Goal: Task Accomplishment & Management: Use online tool/utility

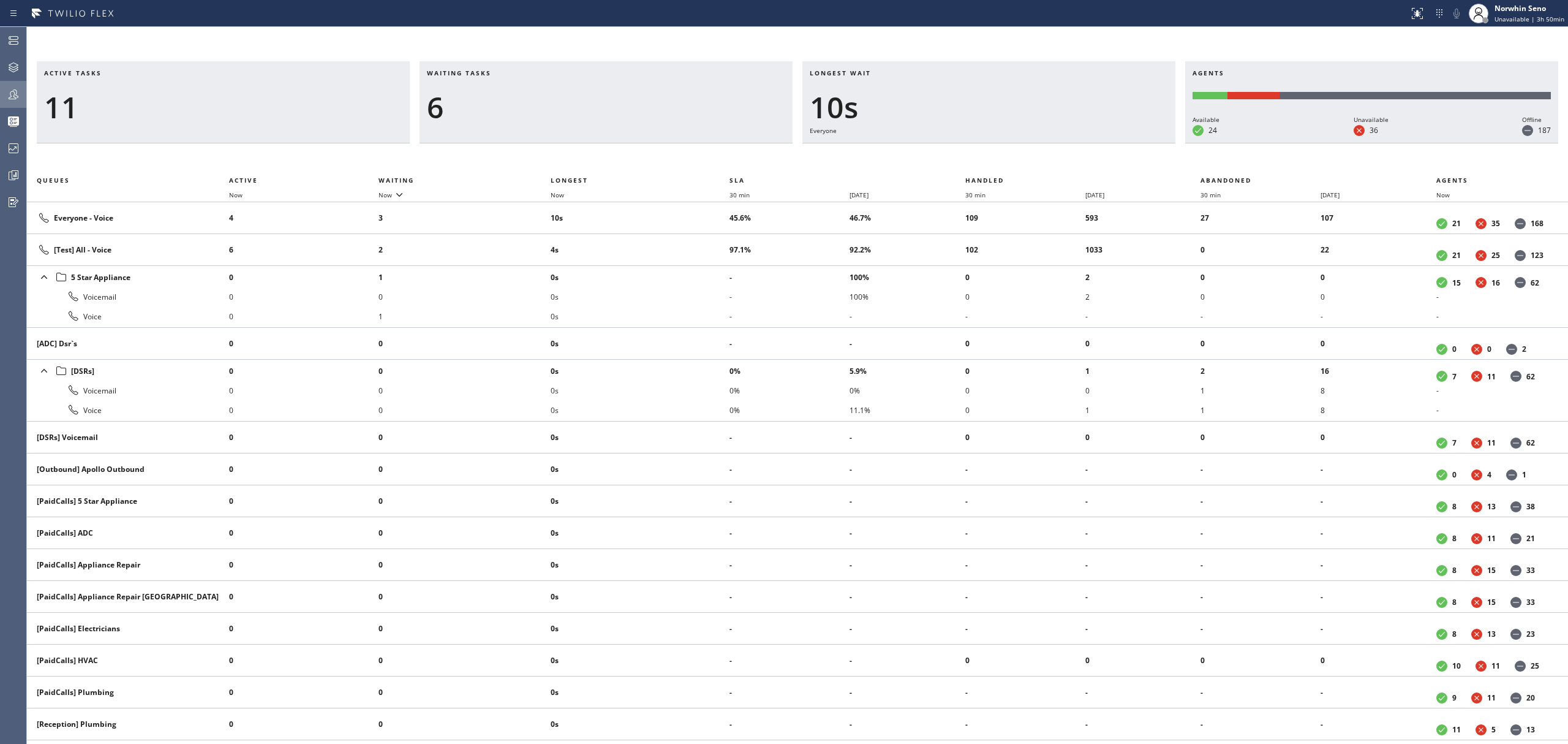
click at [14, 97] on icon at bounding box center [14, 95] width 14 height 14
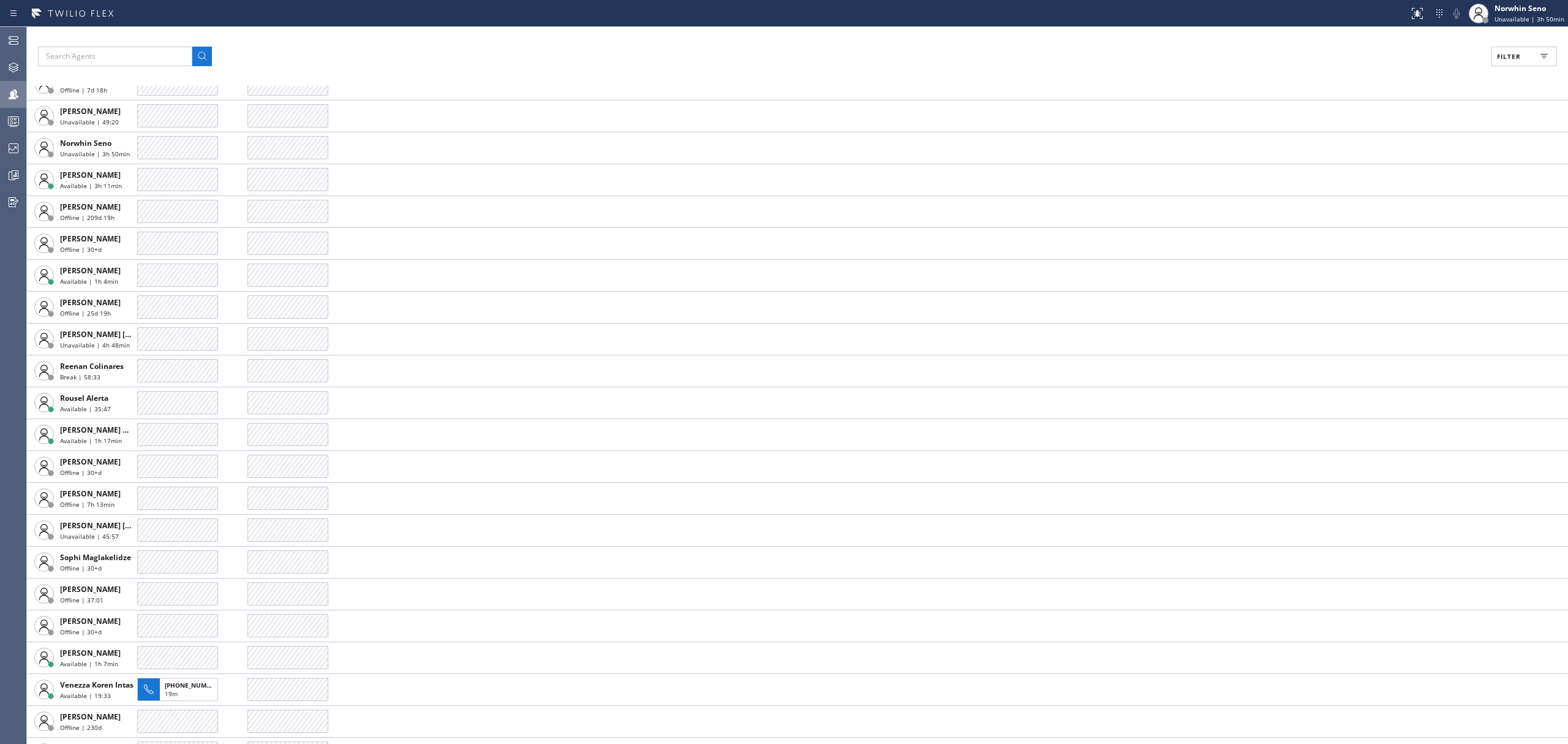
scroll to position [3053, 0]
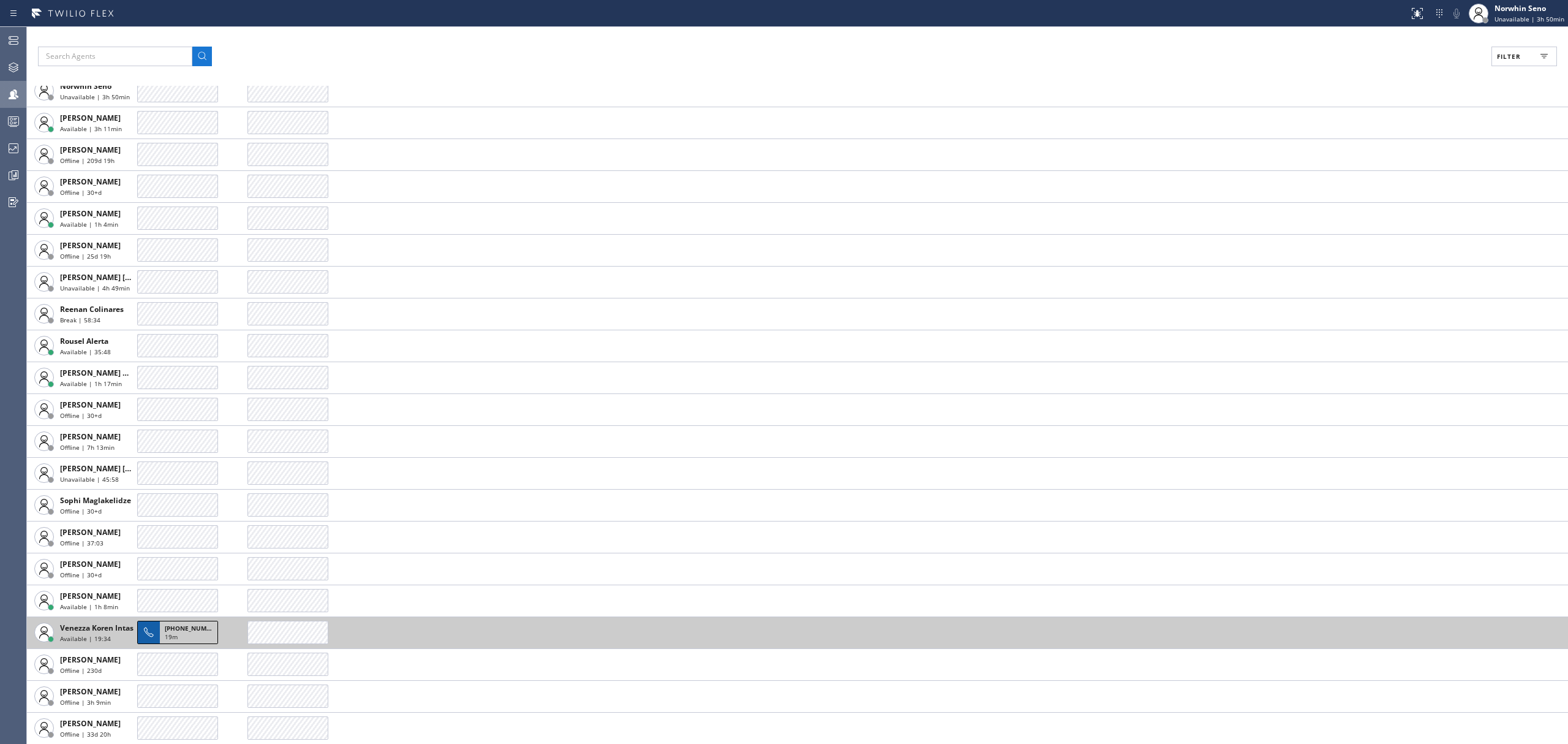
click at [186, 625] on span "[PHONE_NUMBER]" at bounding box center [193, 628] width 56 height 9
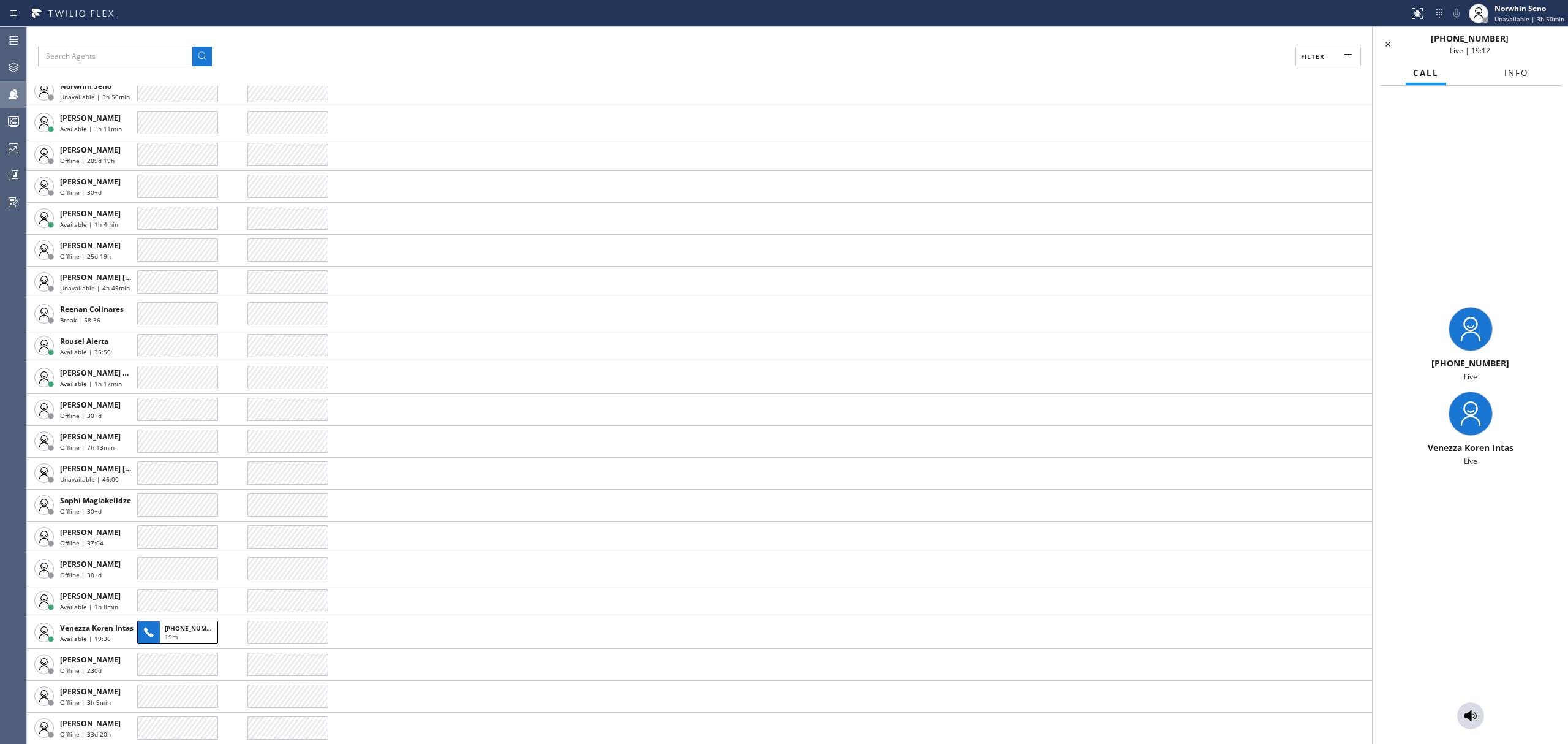
click at [1502, 74] on button "Info" at bounding box center [1516, 74] width 38 height 24
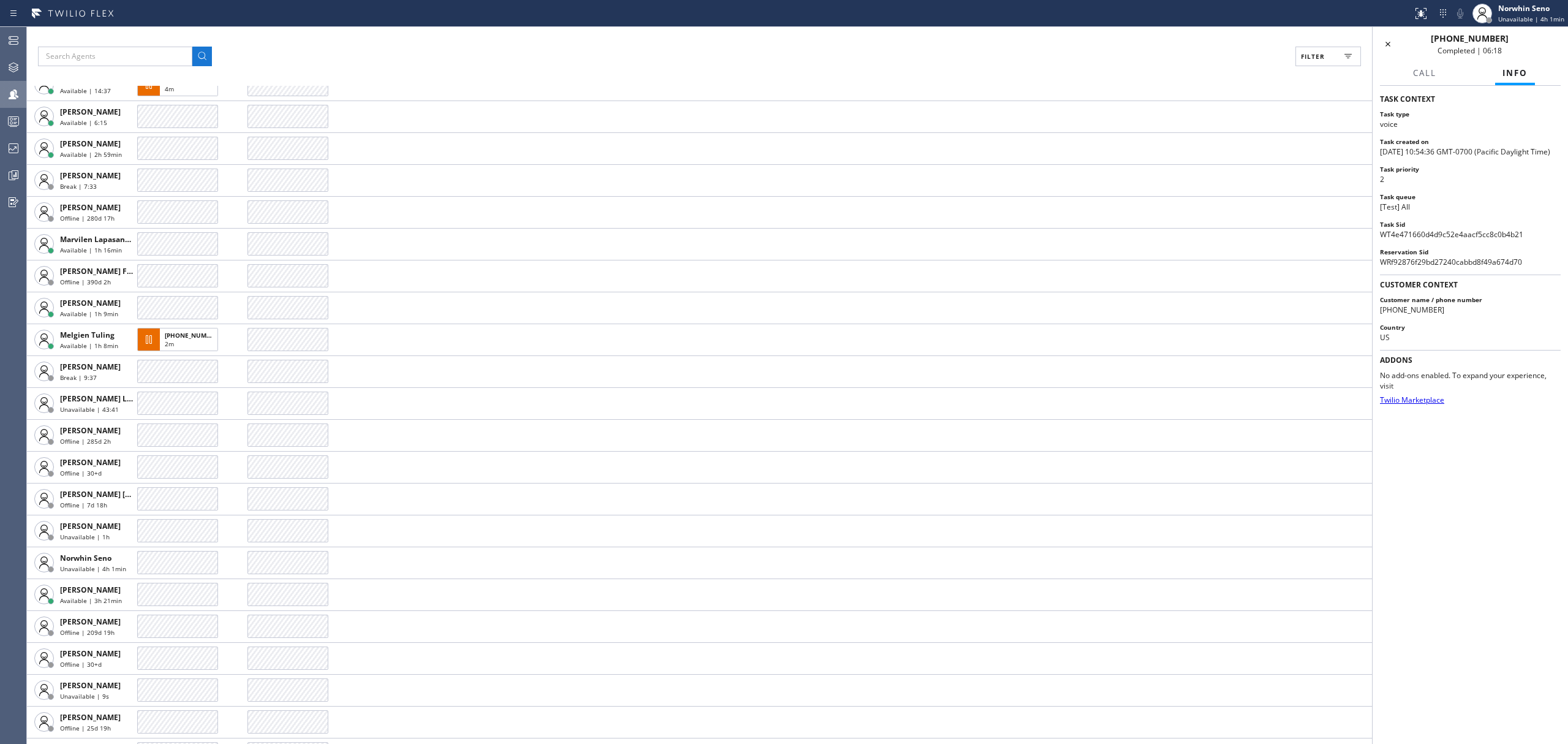
scroll to position [2563, 0]
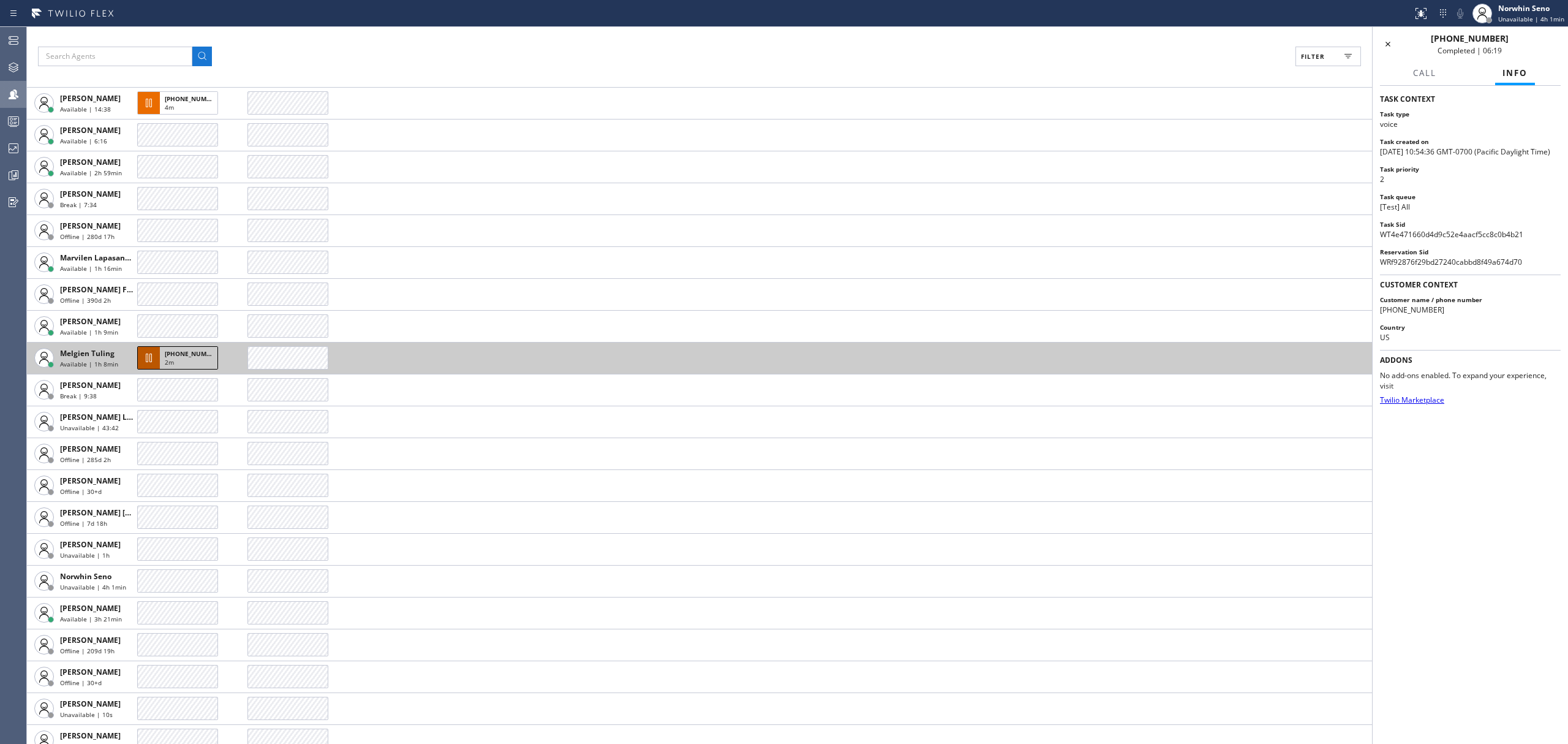
click at [184, 356] on span "[PHONE_NUMBER]" at bounding box center [193, 353] width 56 height 9
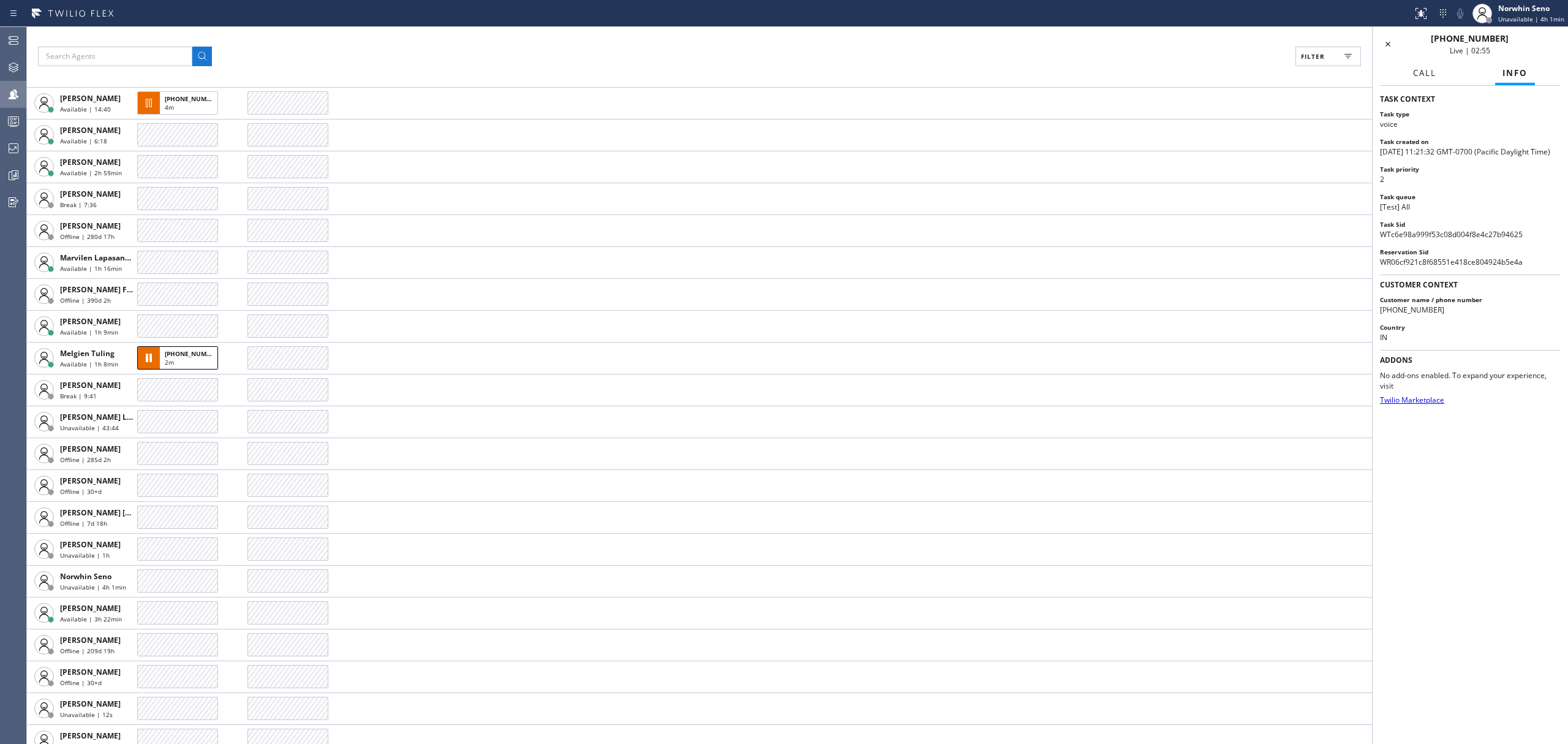
click at [1415, 66] on button "Call" at bounding box center [1424, 74] width 38 height 24
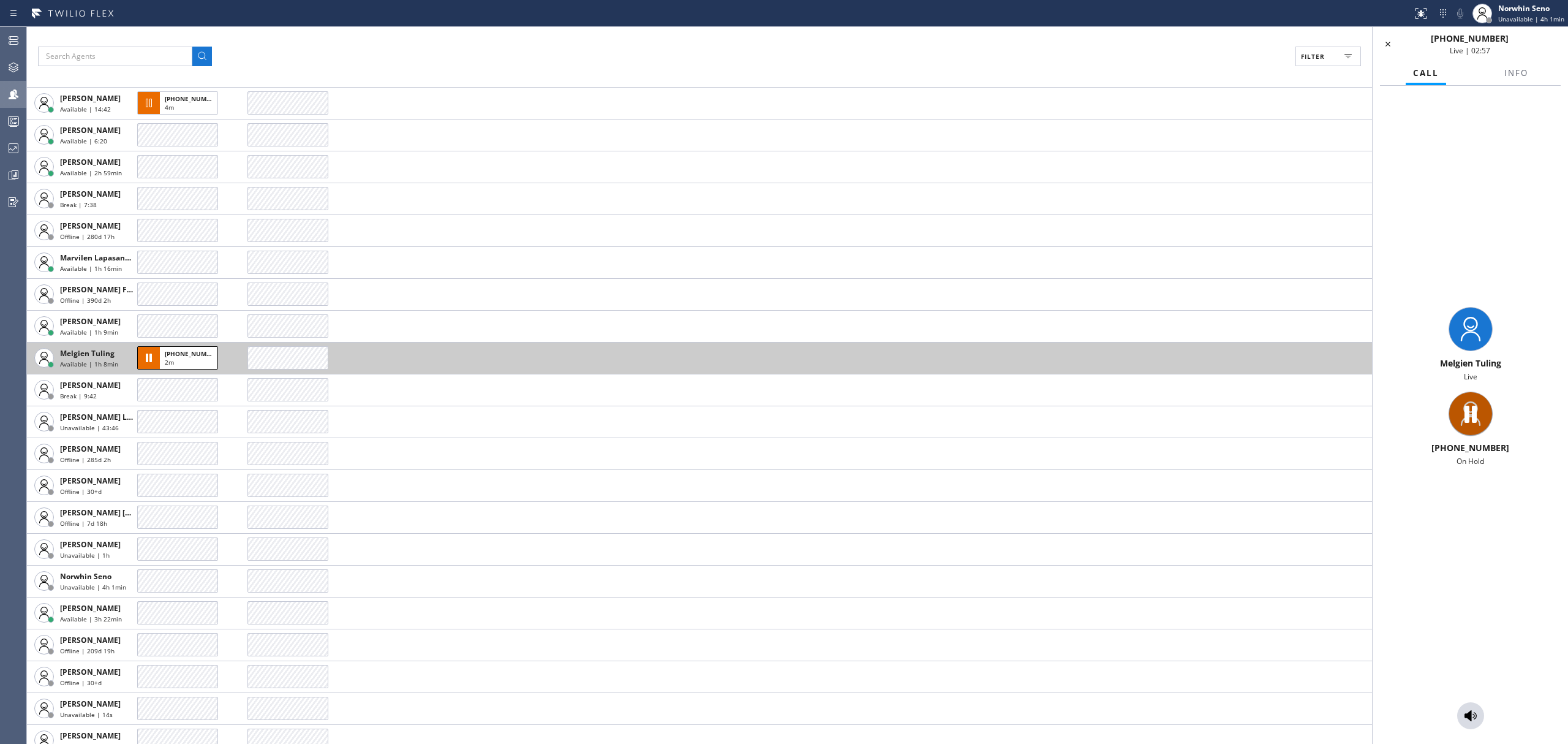
click at [106, 361] on span "Available | 1h 8min" at bounding box center [89, 364] width 58 height 9
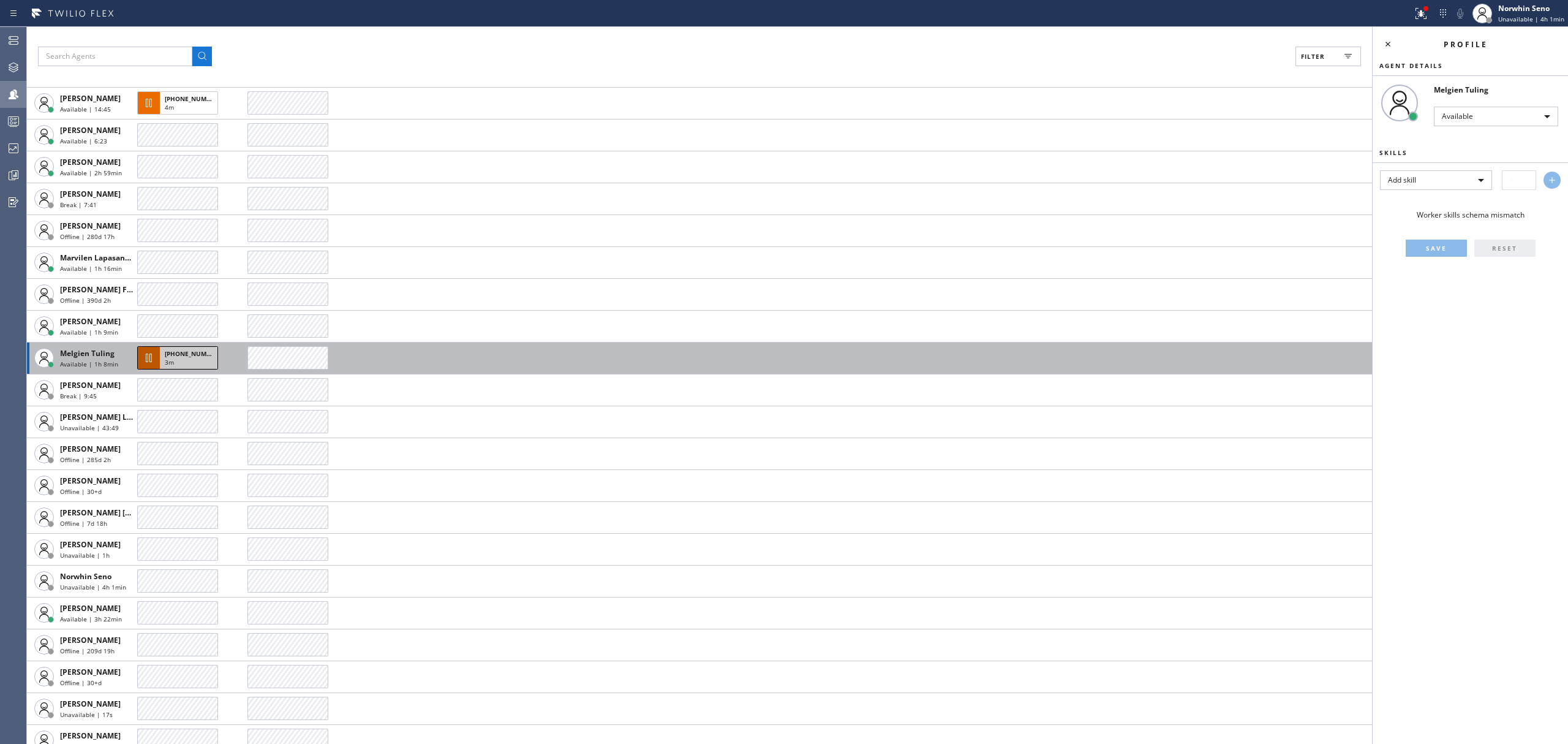
click at [176, 359] on div "3m" at bounding box center [189, 364] width 48 height 11
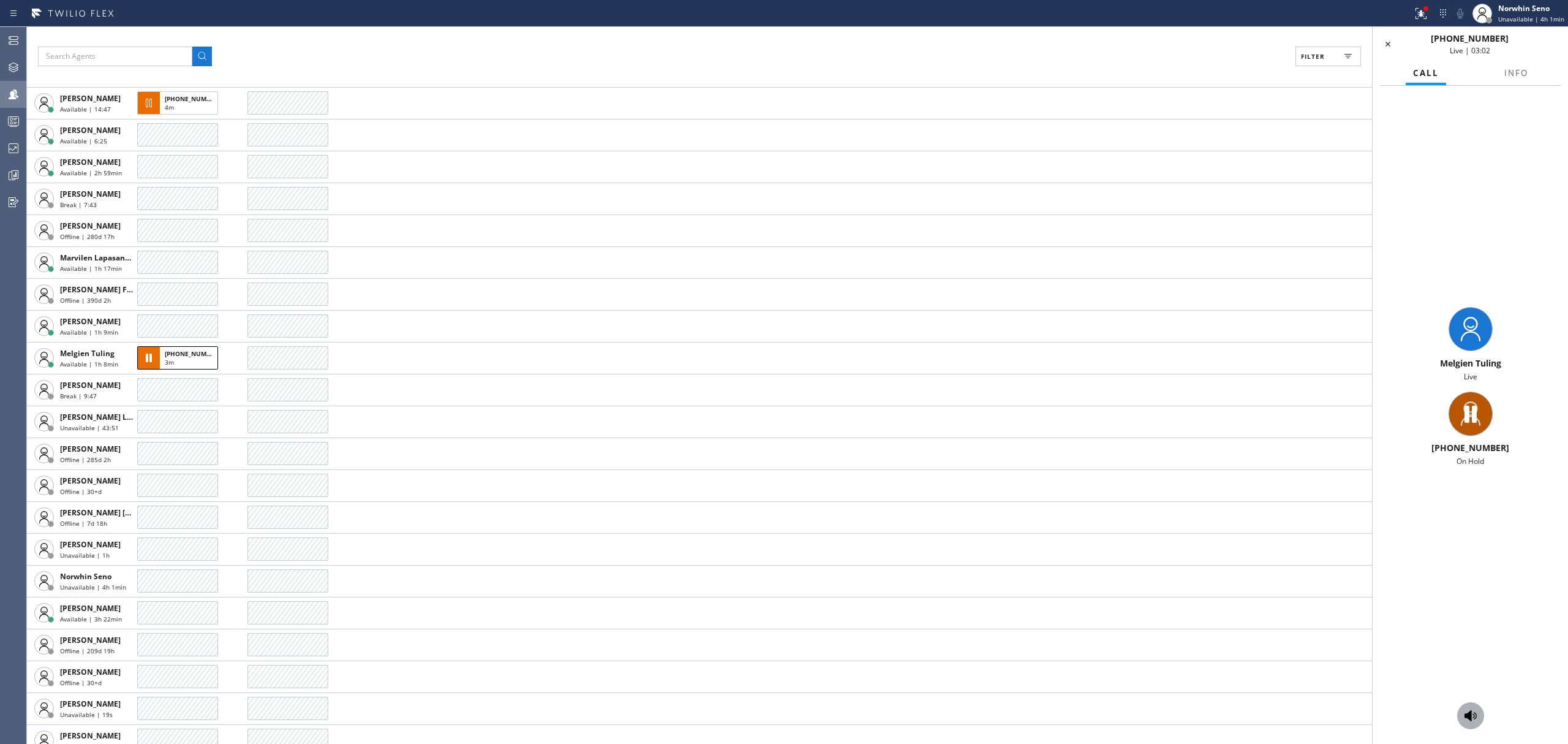
click at [1474, 726] on button at bounding box center [1470, 716] width 27 height 27
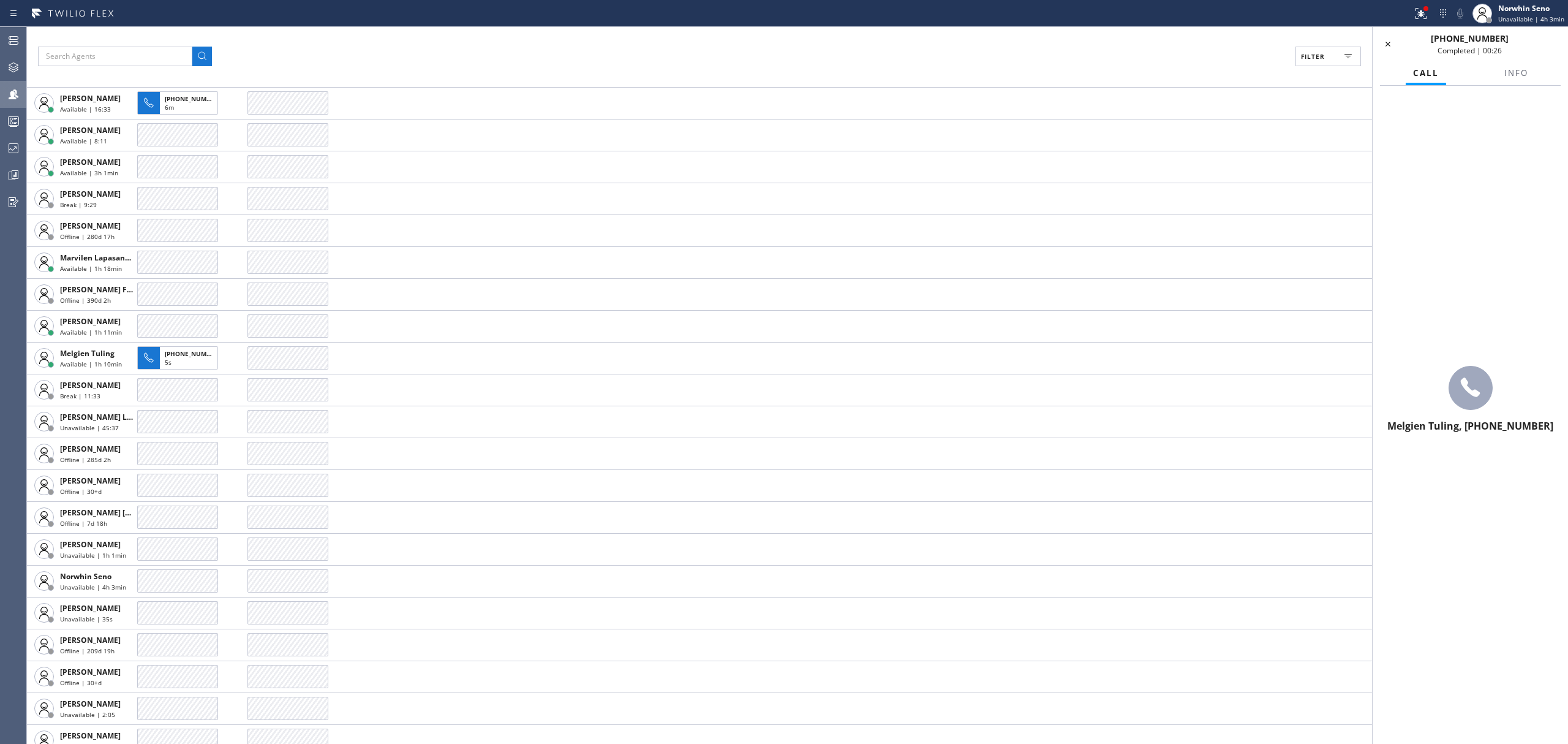
click at [1378, 44] on div "[PHONE_NUMBER] Completed | 00:26" at bounding box center [1470, 44] width 195 height 34
click at [1383, 46] on icon at bounding box center [1388, 44] width 14 height 14
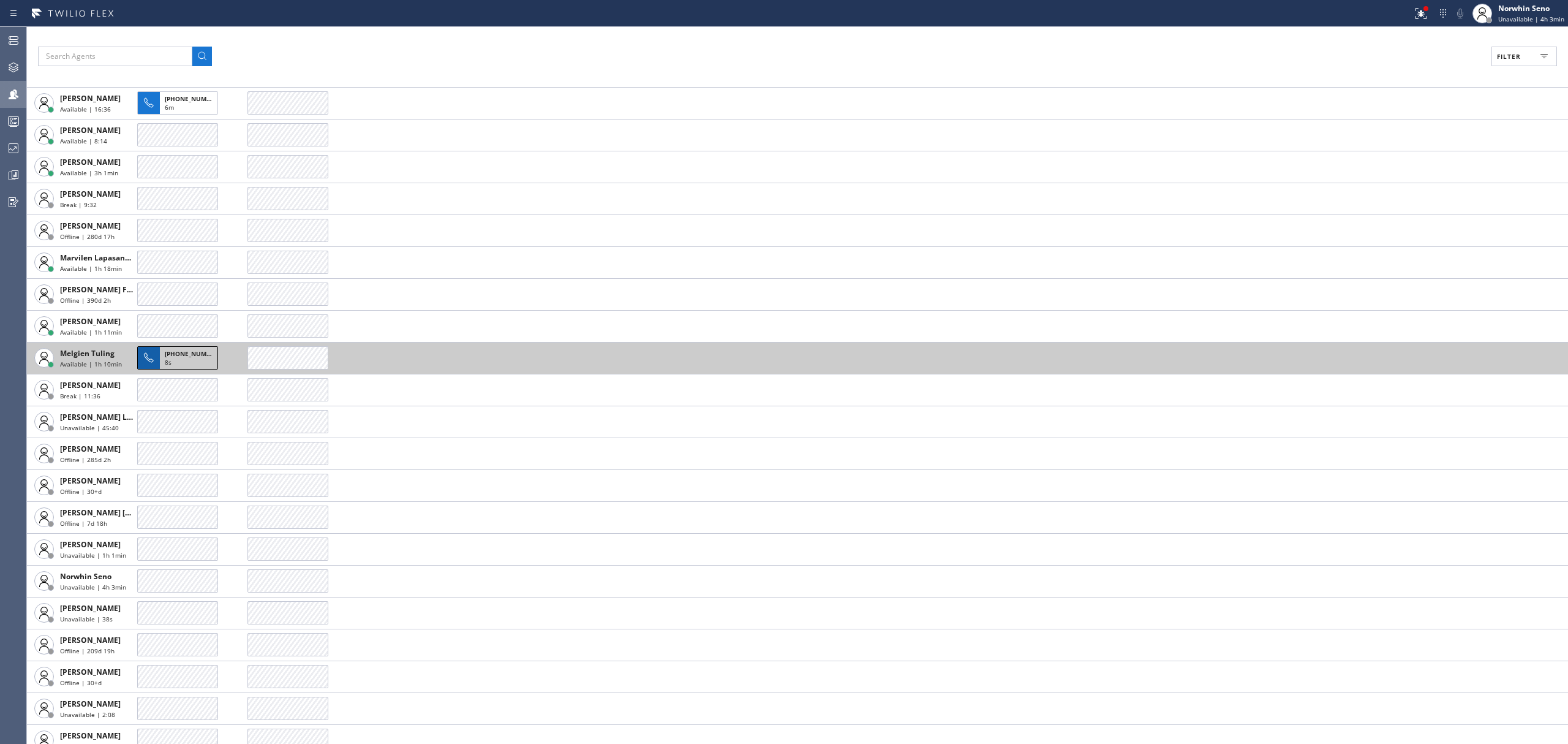
click at [172, 361] on div "8s" at bounding box center [189, 364] width 48 height 11
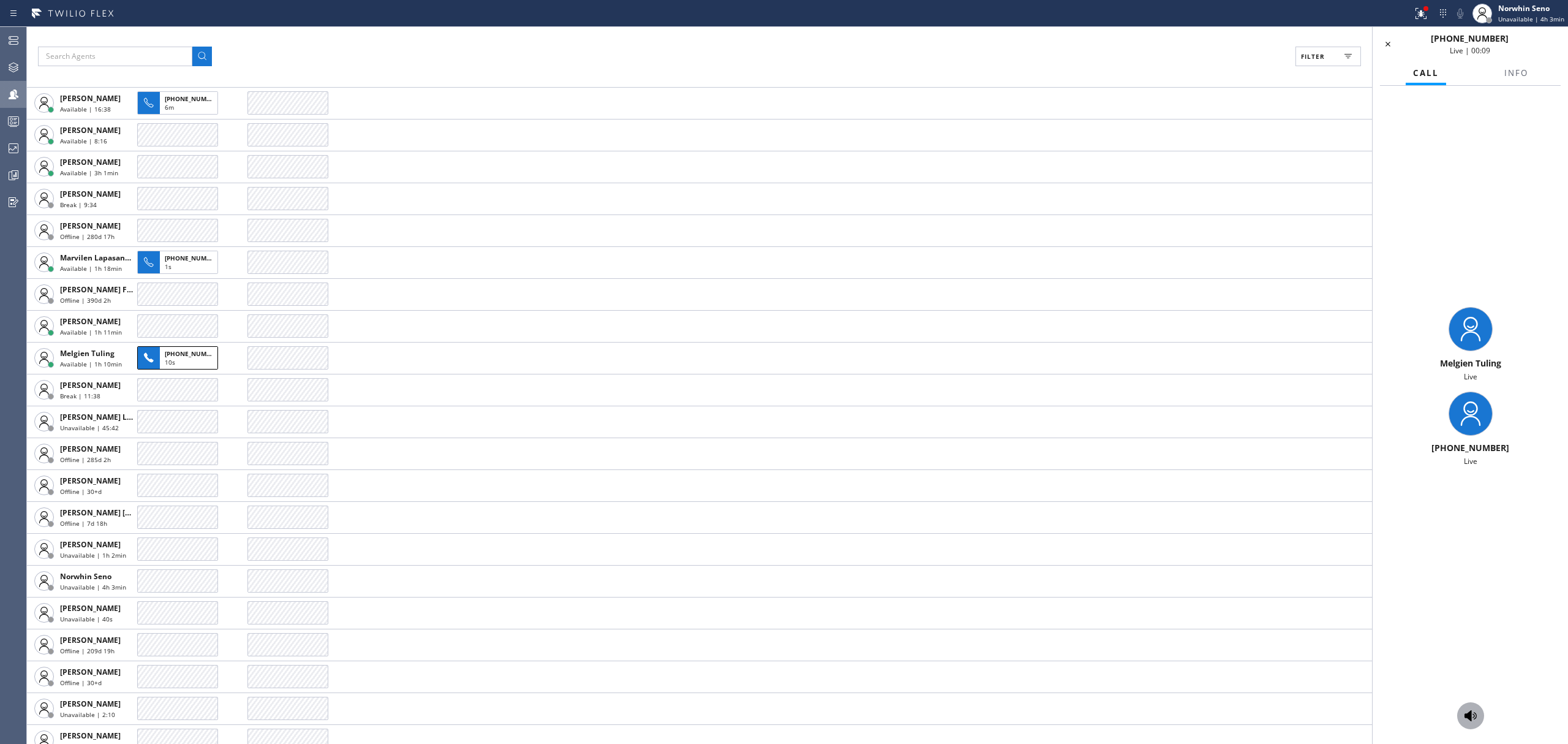
click at [1478, 722] on div at bounding box center [1470, 716] width 27 height 14
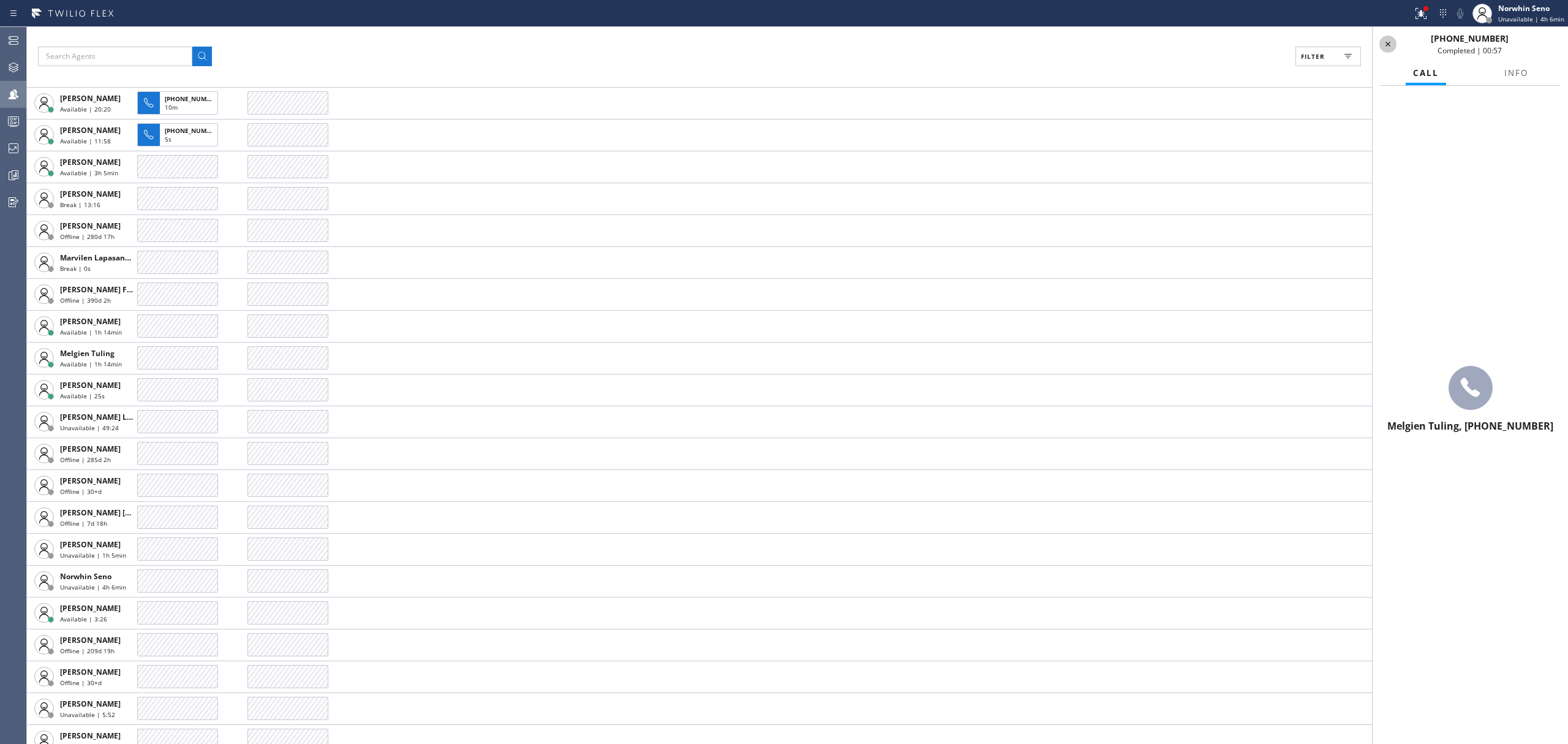
click at [1395, 42] on div at bounding box center [1387, 44] width 17 height 14
click at [18, 116] on icon at bounding box center [14, 121] width 14 height 14
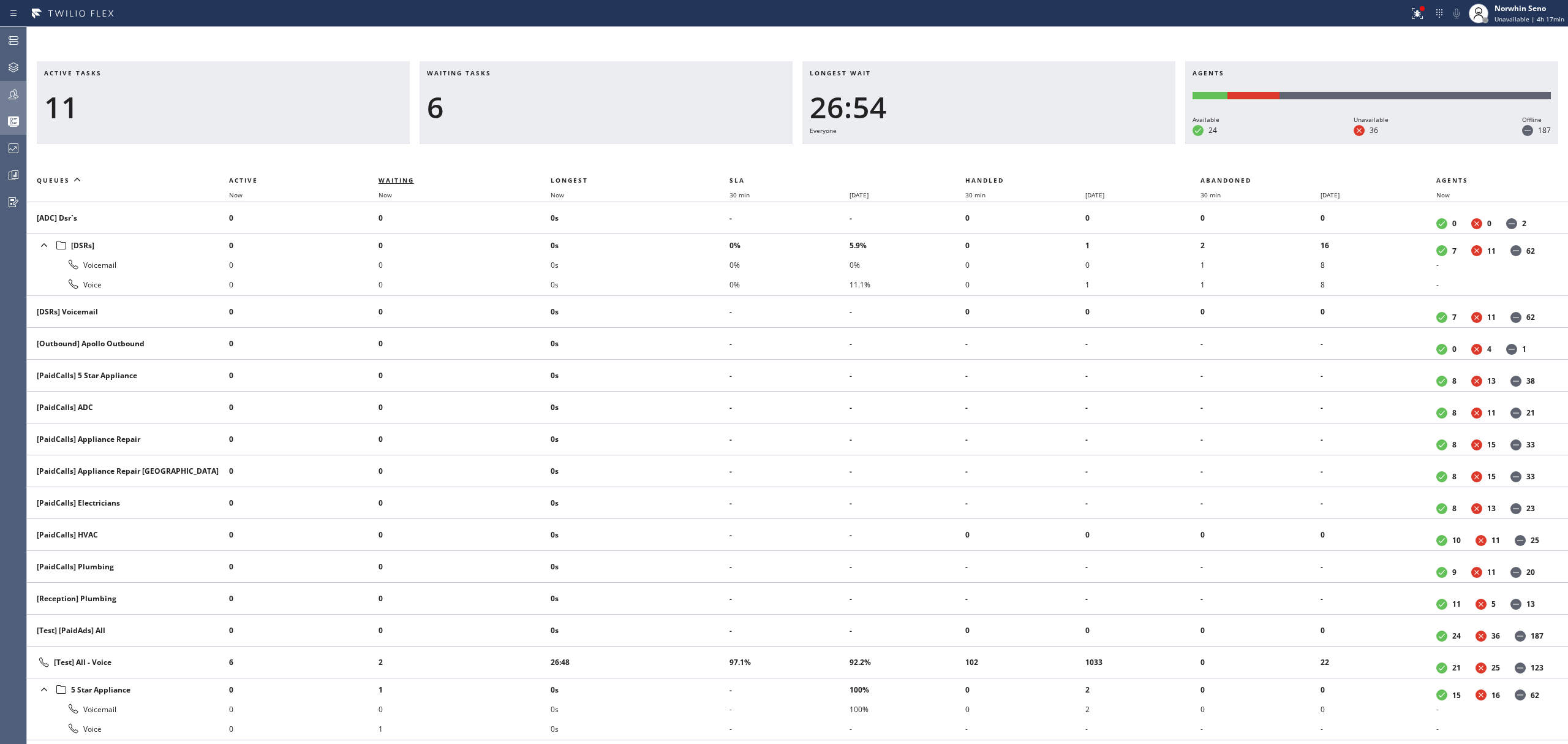
click at [385, 179] on span "Waiting" at bounding box center [396, 180] width 35 height 9
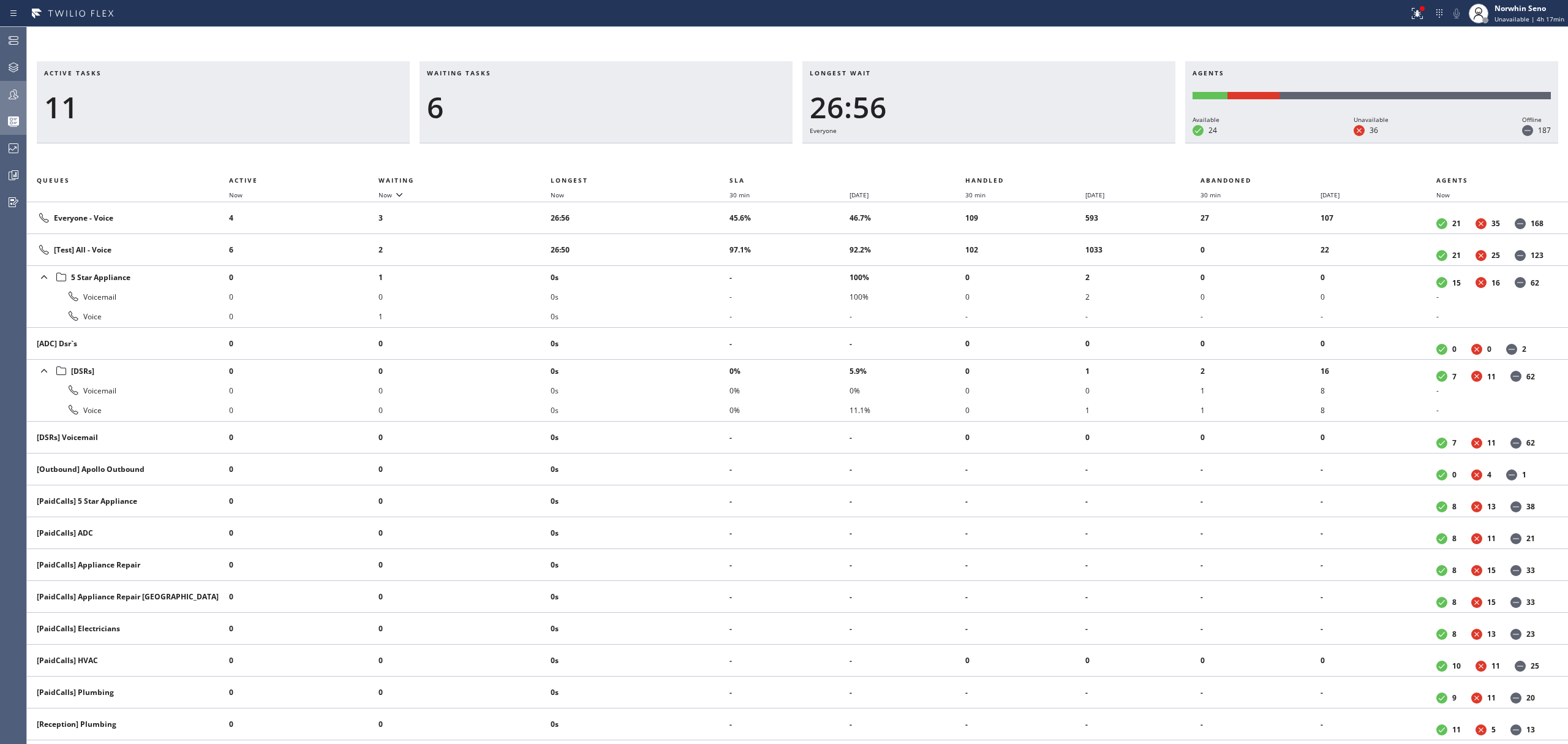
click at [525, 122] on div "6" at bounding box center [606, 107] width 359 height 35
